Goal: Task Accomplishment & Management: Manage account settings

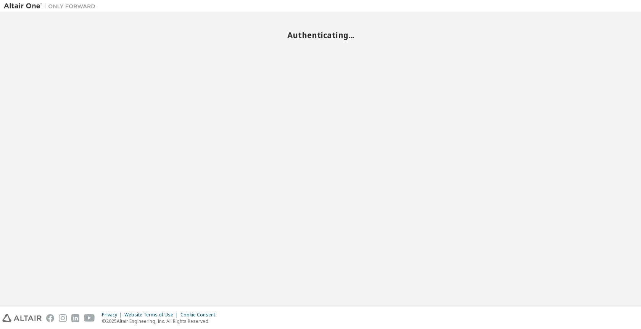
click at [0, 0] on button "Accept All Cookies" at bounding box center [0, 0] width 0 height 0
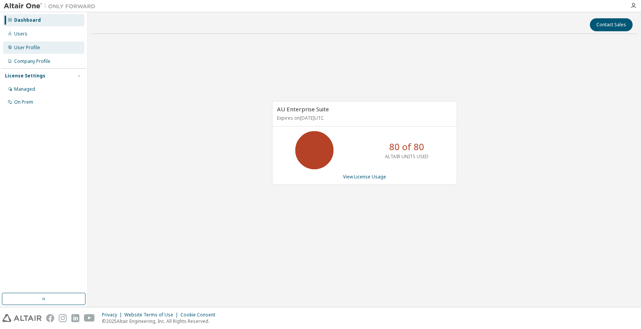
click at [35, 45] on div "User Profile" at bounding box center [27, 48] width 26 height 6
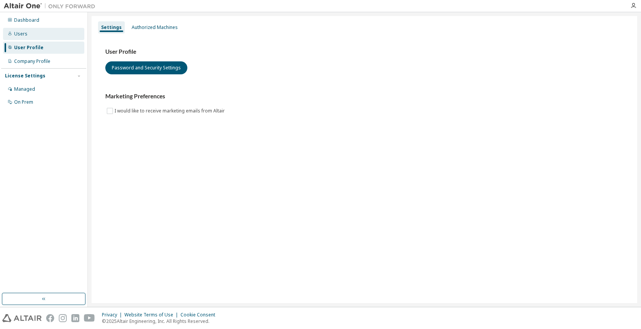
click at [35, 35] on div "Users" at bounding box center [43, 34] width 81 height 12
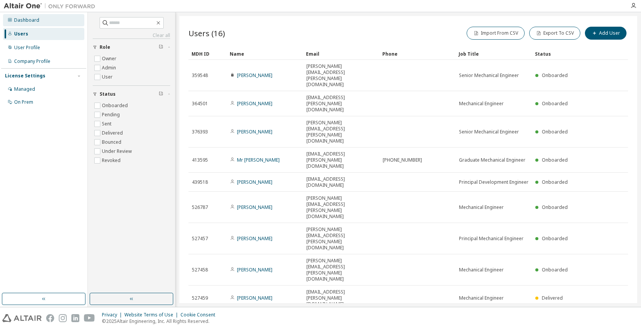
click at [44, 22] on div "Dashboard" at bounding box center [43, 20] width 81 height 12
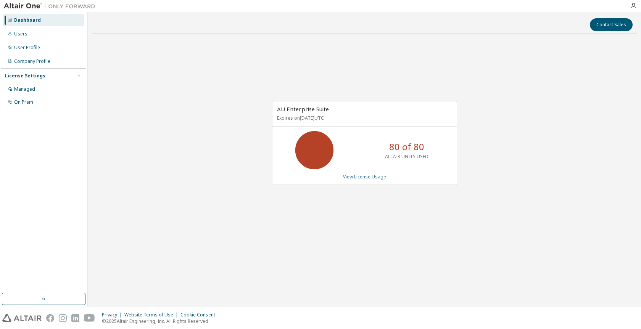
click at [370, 176] on link "View License Usage" at bounding box center [364, 177] width 43 height 6
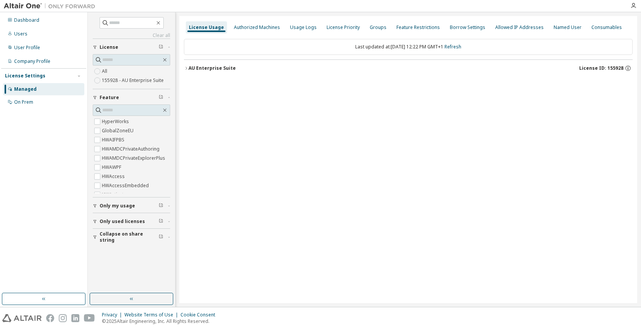
click at [188, 68] on icon "button" at bounding box center [186, 68] width 5 height 5
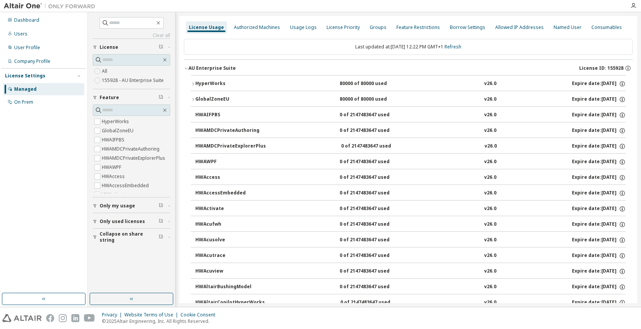
click at [192, 82] on icon "button" at bounding box center [193, 84] width 5 height 5
